Goal: Find specific page/section: Find specific page/section

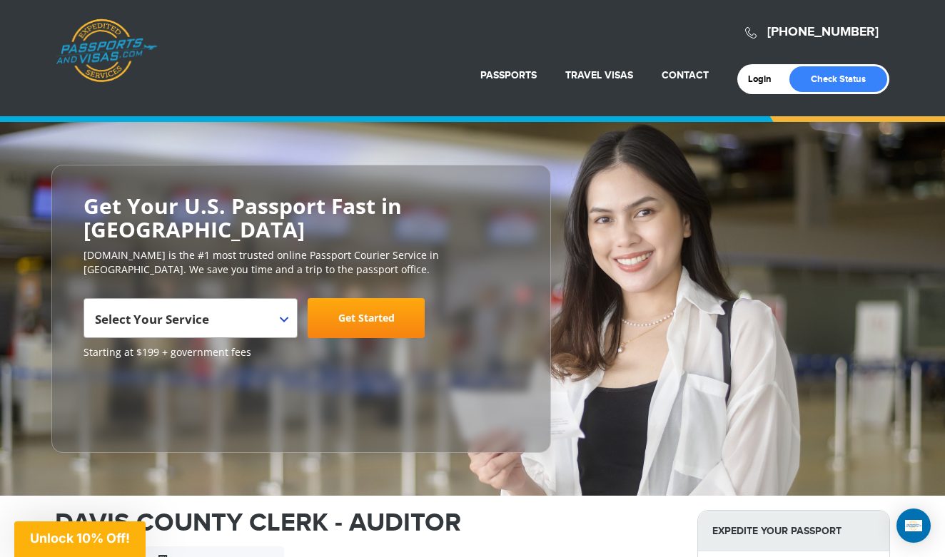
click at [287, 314] on span at bounding box center [290, 308] width 14 height 19
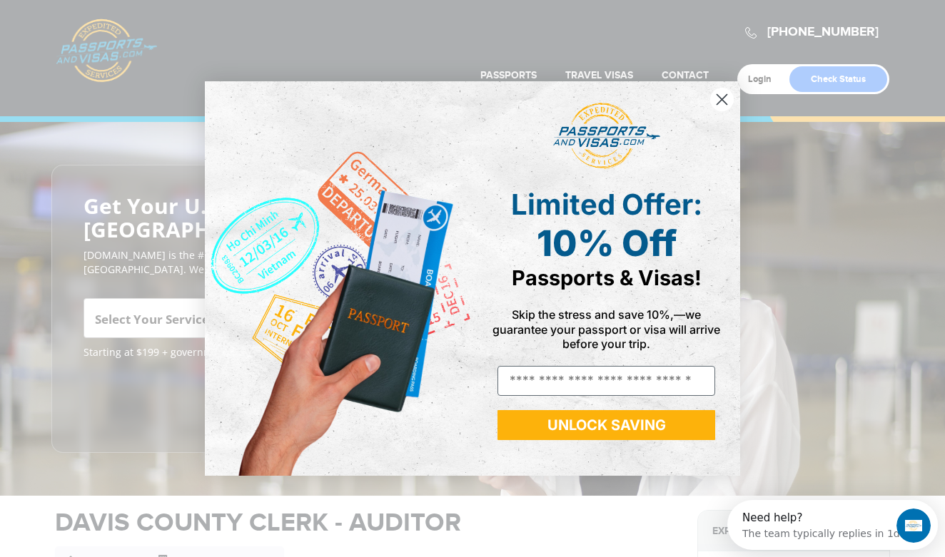
click at [720, 99] on circle "Close dialog" at bounding box center [722, 100] width 24 height 24
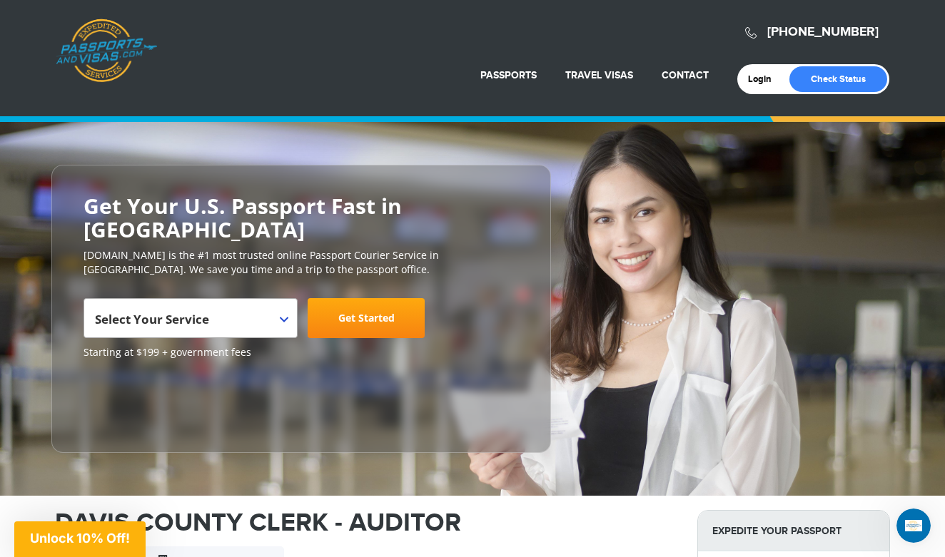
click at [287, 319] on b at bounding box center [284, 320] width 9 height 6
